Goal: Check status: Check status

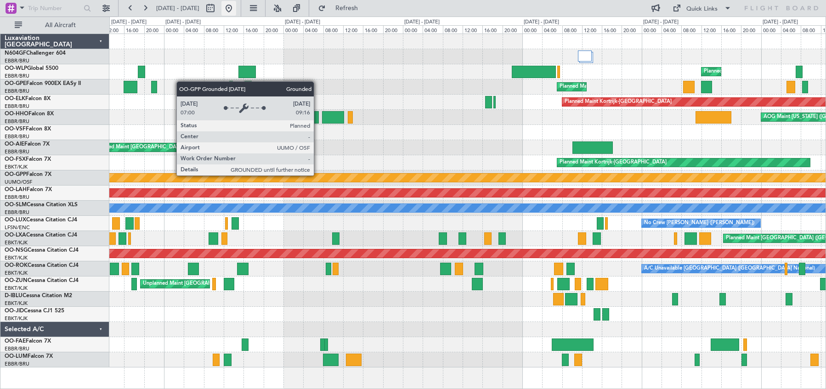
click at [236, 5] on button at bounding box center [228, 8] width 15 height 15
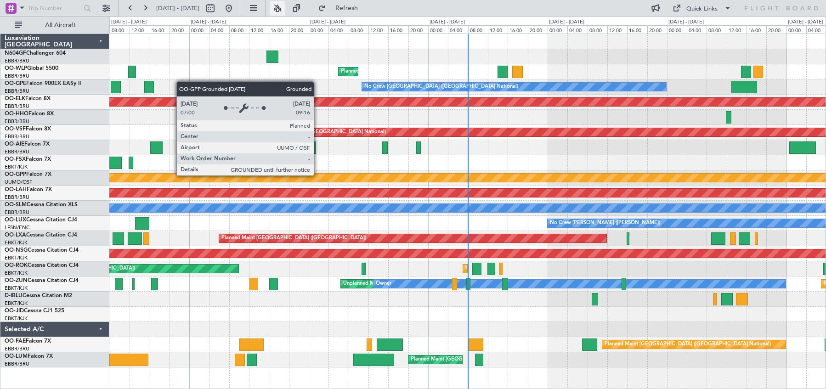
click at [285, 4] on button at bounding box center [277, 8] width 15 height 15
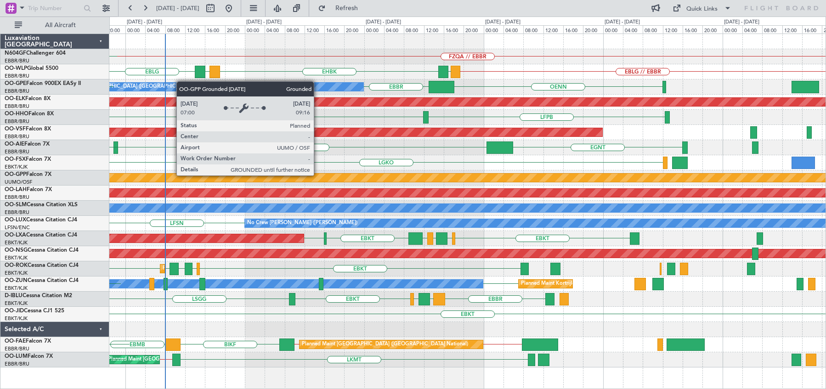
click at [412, 61] on div "FZQA // EBBR FZAA EBLG // EBBR [PERSON_NAME] EHBK LEVC EBLG Planned Maint Liege…" at bounding box center [467, 200] width 716 height 333
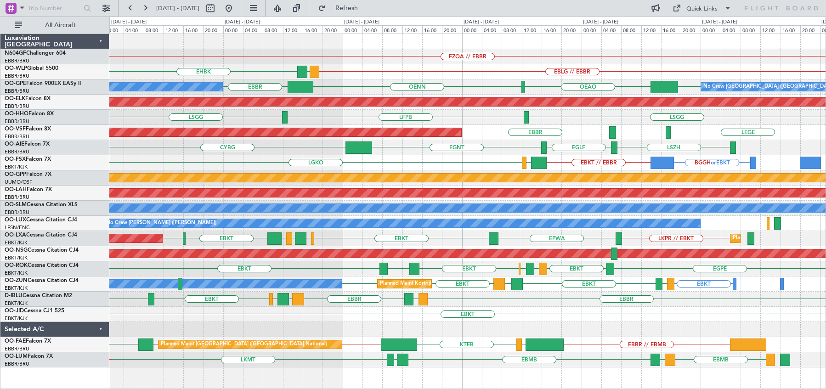
click at [360, 167] on div "BGGH or EBKT EBKT // EBBR LGAV LGKO" at bounding box center [467, 162] width 716 height 15
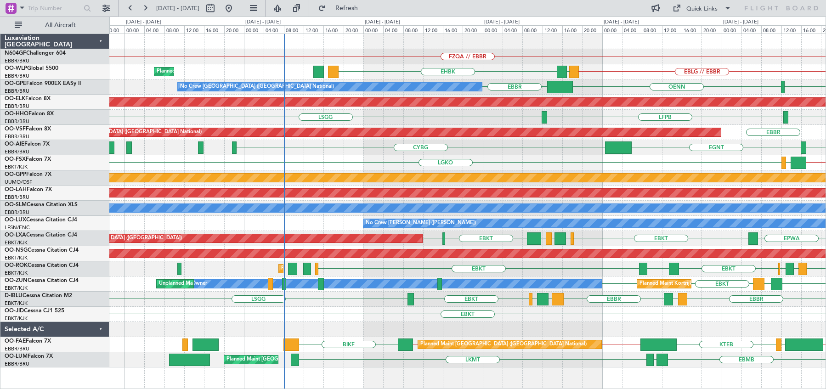
click at [446, 171] on div "FZQA // EBBR EBLG // EBBR [PERSON_NAME] EHBK Planned Maint Liege OEAO OENN [GEO…" at bounding box center [467, 200] width 716 height 333
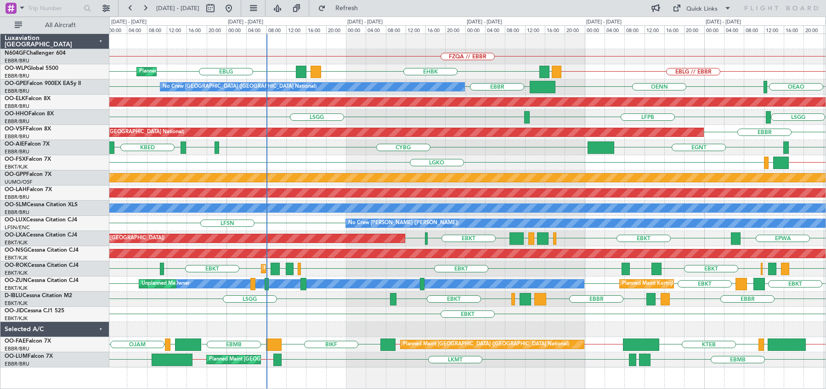
click at [384, 54] on div "FZQA // EBBR Planned Maint Liege EBLG // EBBR [PERSON_NAME] EHBK LEVC EBLG EBLG…" at bounding box center [467, 200] width 716 height 333
click at [487, 153] on div "EGLF [GEOGRAPHIC_DATA] CYBG CYUL KBED KTEB" at bounding box center [467, 147] width 716 height 15
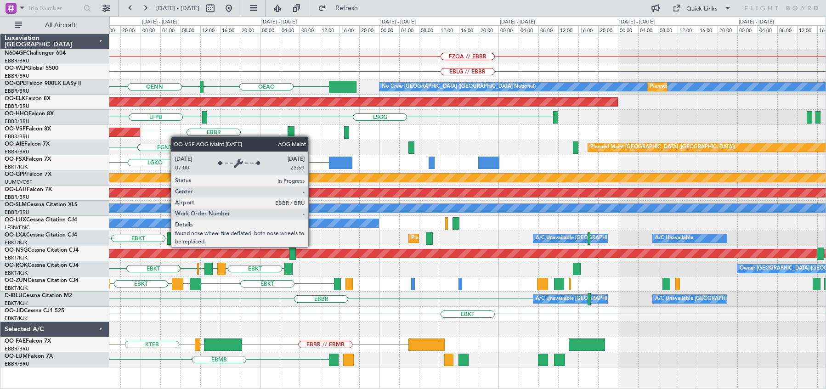
click at [130, 131] on div "FZQA // EBBR EBLG // EBBR [PERSON_NAME] EHBK OEAO OENN No Crew [GEOGRAPHIC_DATA…" at bounding box center [467, 200] width 716 height 333
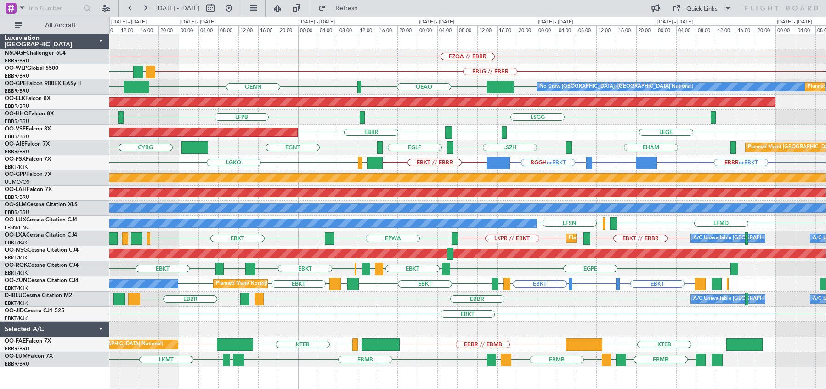
click at [85, 171] on div "FZQA // EBBR EBLG // EBBR [PERSON_NAME] EHBK OEAO OENN [GEOGRAPHIC_DATA] [GEOGR…" at bounding box center [413, 203] width 826 height 372
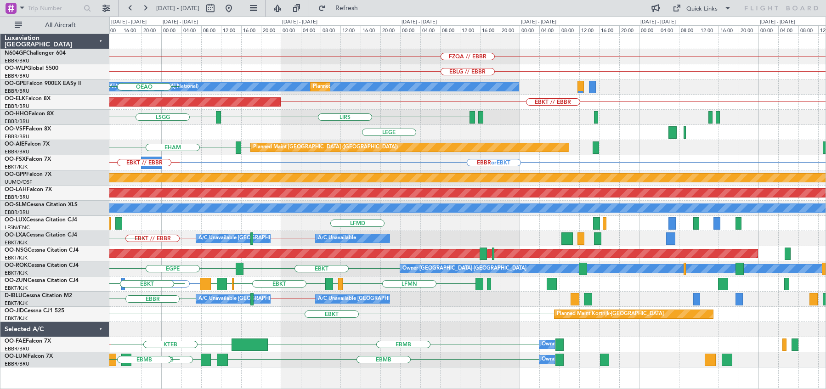
click at [202, 146] on div "FZQA // EBBR EBLG // EBBR No Crew [GEOGRAPHIC_DATA] (Brussels National) Planned…" at bounding box center [467, 200] width 716 height 333
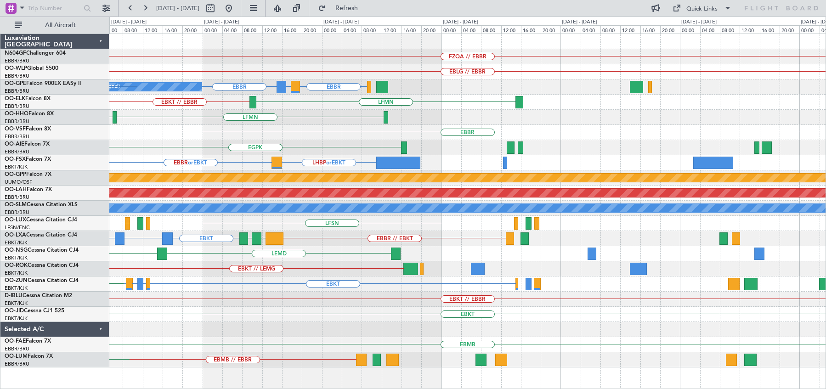
click at [148, 165] on div "EBBR or EBKT LHBP or EBKT" at bounding box center [467, 162] width 716 height 15
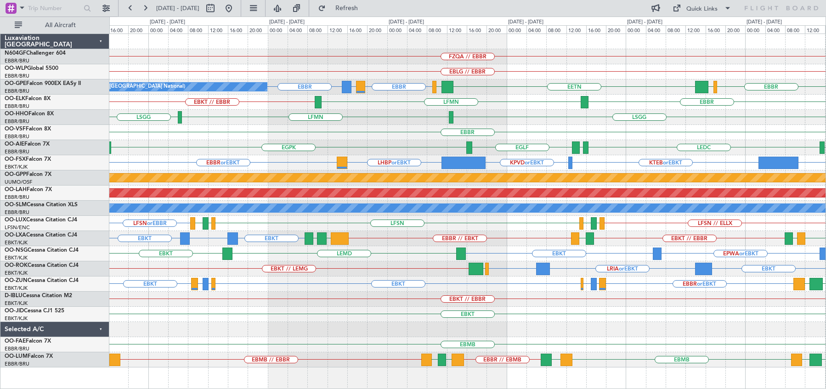
click at [587, 163] on div "EBBR or EBKT KPVD or EBKT LHBP or EBKT LHBP or EBKT KTEB or EBKT" at bounding box center [467, 162] width 716 height 15
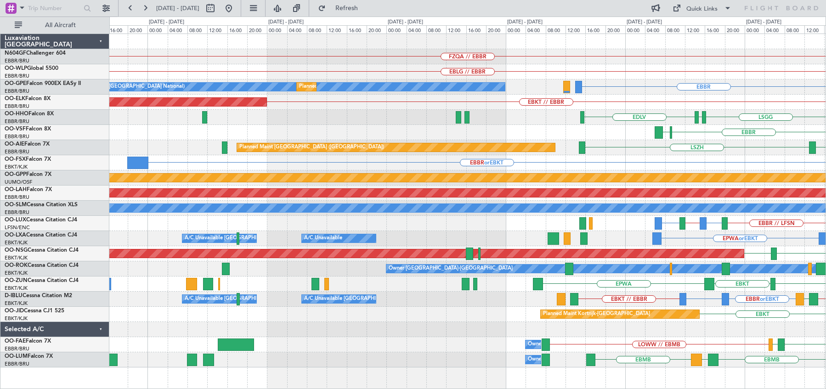
click at [766, 150] on div "FZQA // EBBR EBLG // EBBR [GEOGRAPHIC_DATA] No Crew [GEOGRAPHIC_DATA] (Brussels…" at bounding box center [467, 200] width 716 height 333
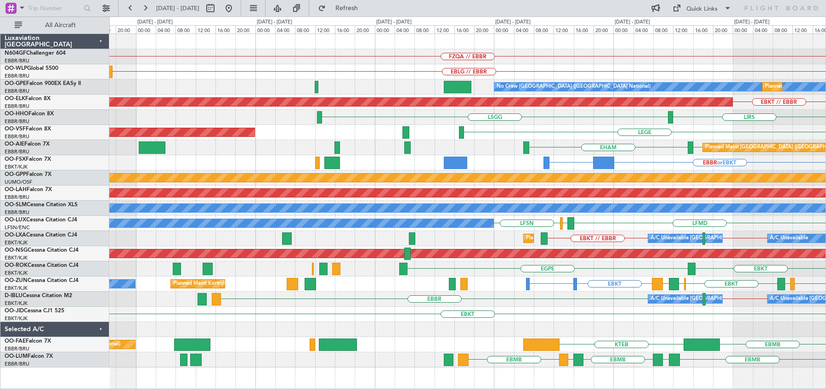
click at [825, 164] on html "[DATE] - [DATE] Refresh Quick Links All Aircraft FZQA // EBBR EBLG // EBBR No C…" at bounding box center [413, 194] width 826 height 389
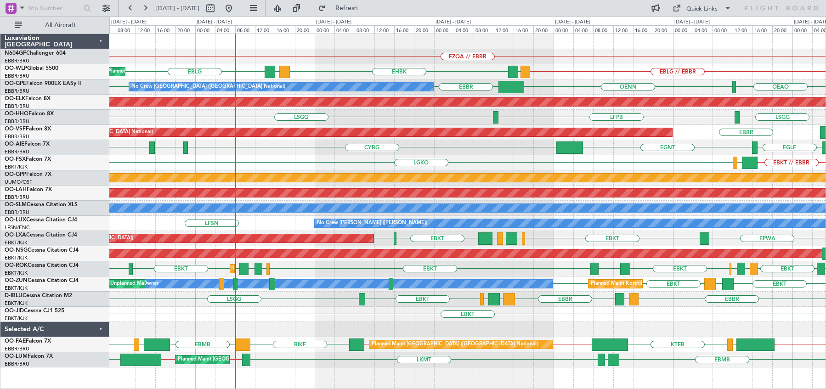
click at [521, 6] on div "[DATE] - [DATE] Refresh Quick Links All Aircraft" at bounding box center [413, 8] width 826 height 17
